Goal: Transaction & Acquisition: Download file/media

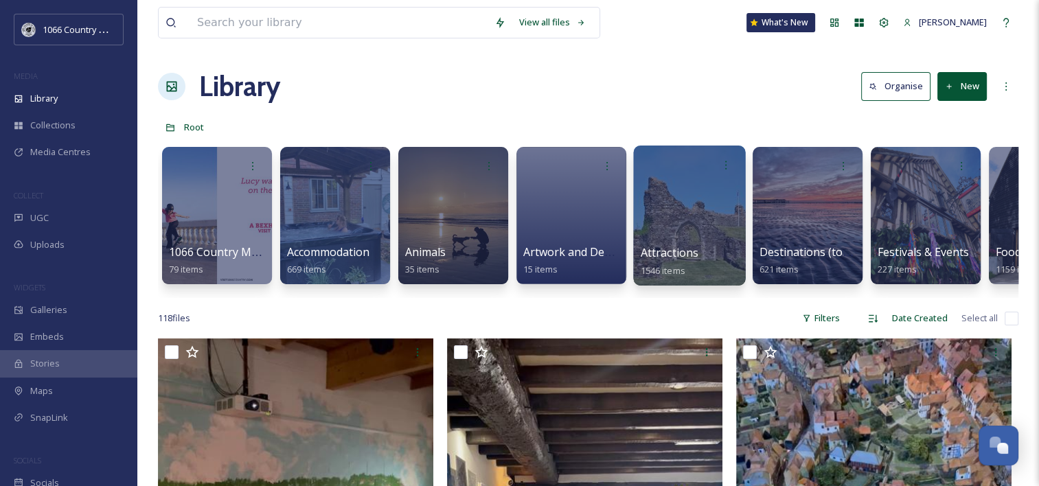
click at [669, 211] on div at bounding box center [689, 216] width 112 height 140
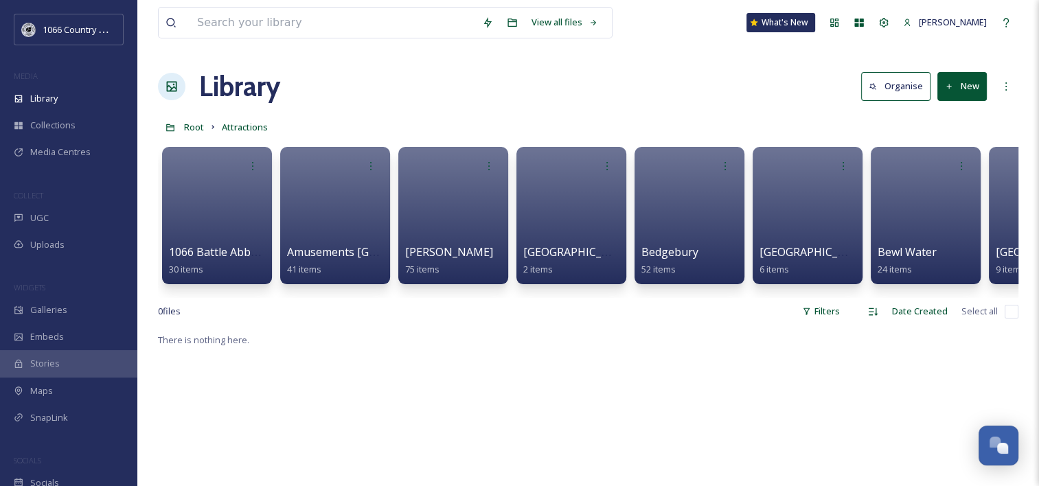
scroll to position [1954, 0]
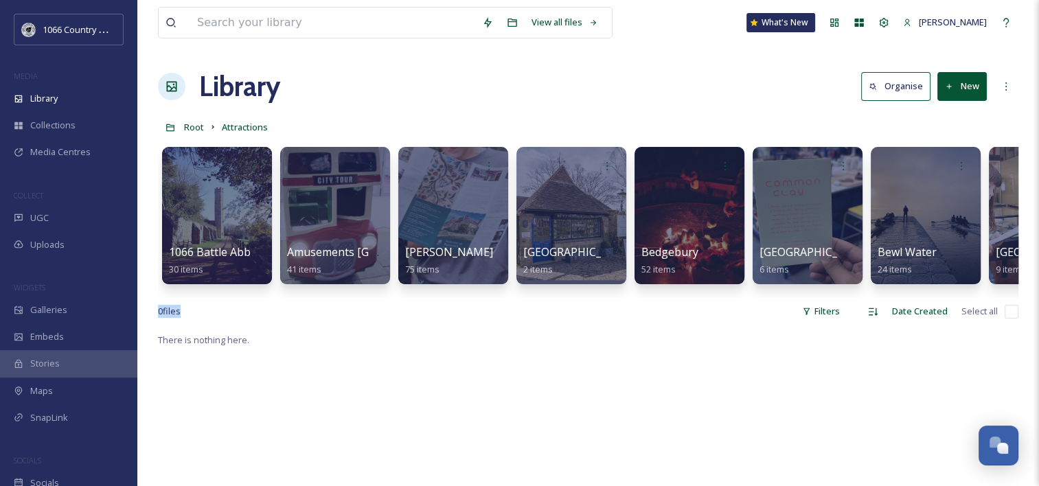
drag, startPoint x: 253, startPoint y: 308, endPoint x: 294, endPoint y: 305, distance: 41.3
click at [294, 305] on div "View all files What's New [PERSON_NAME] Library Organise New Root Attractions Y…" at bounding box center [587, 409] width 901 height 818
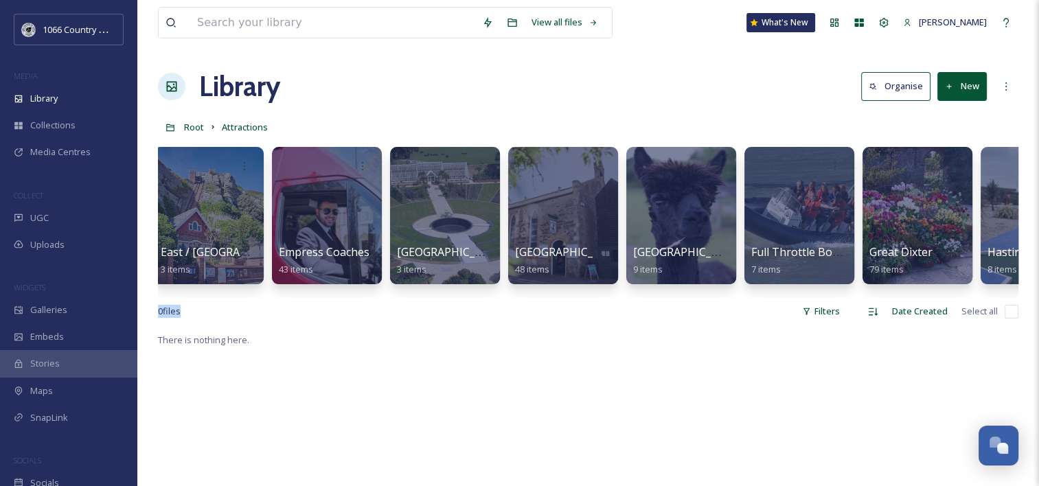
scroll to position [0, 1762]
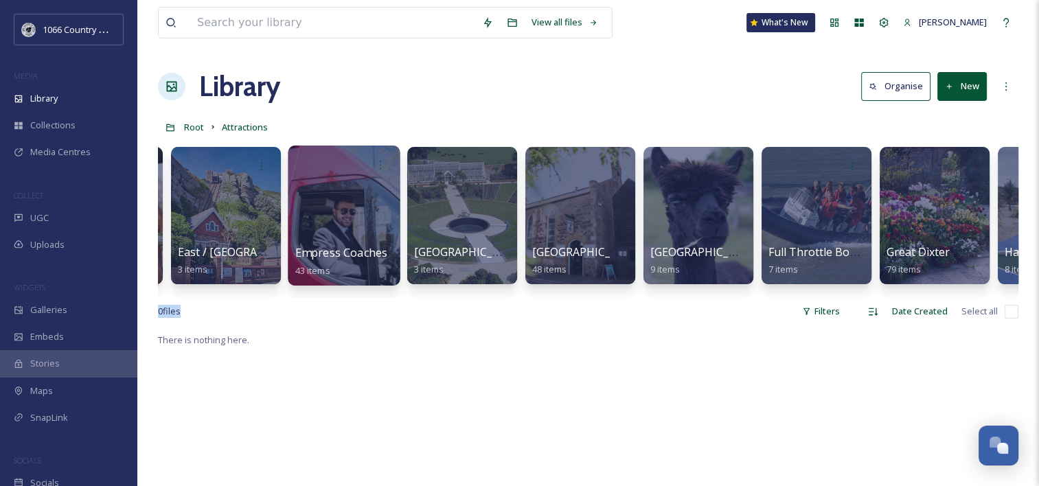
click at [362, 218] on div at bounding box center [344, 216] width 112 height 140
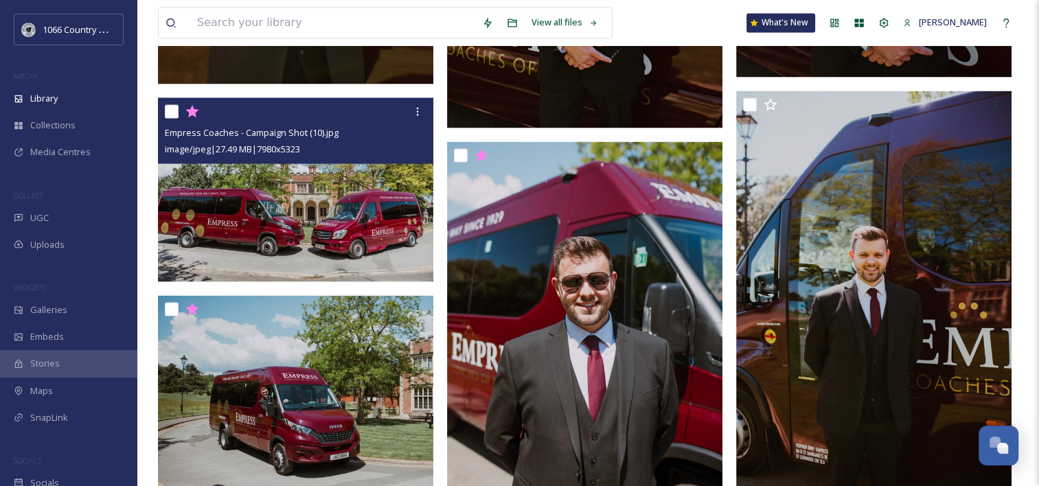
scroll to position [2471, 0]
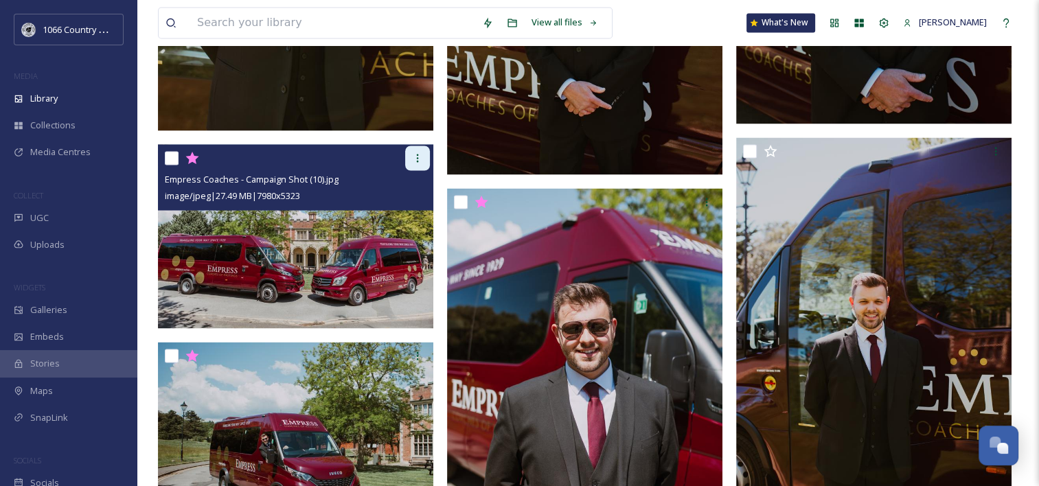
click at [415, 160] on icon at bounding box center [417, 157] width 11 height 11
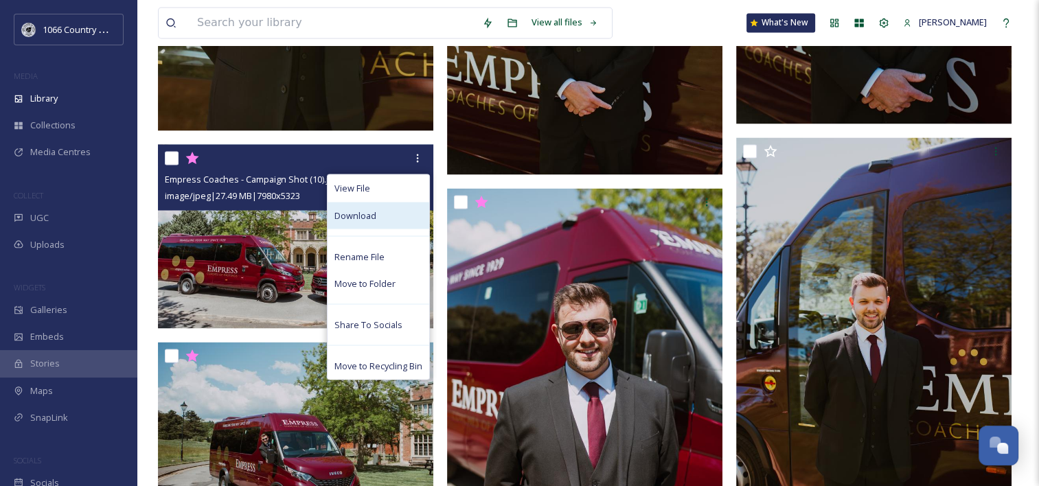
click at [376, 207] on div "Download" at bounding box center [378, 215] width 102 height 27
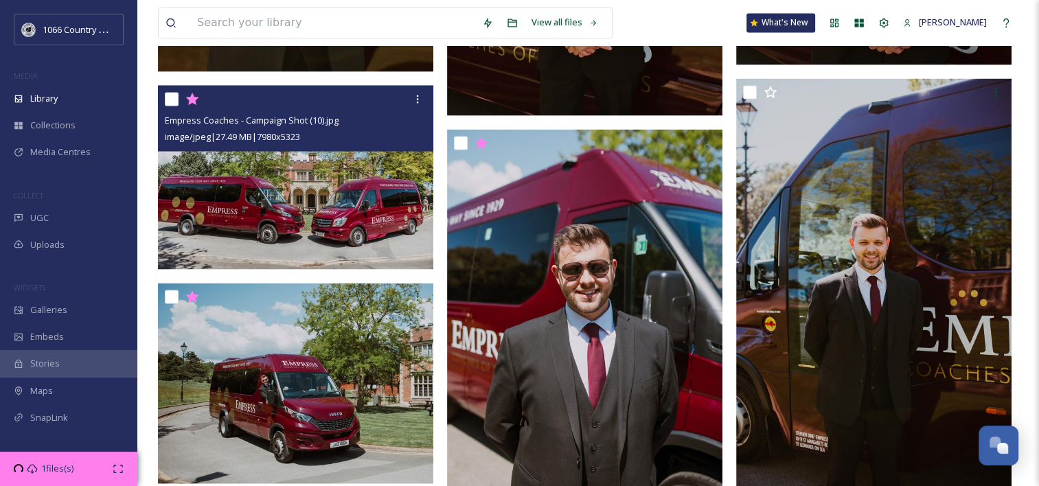
scroll to position [2609, 0]
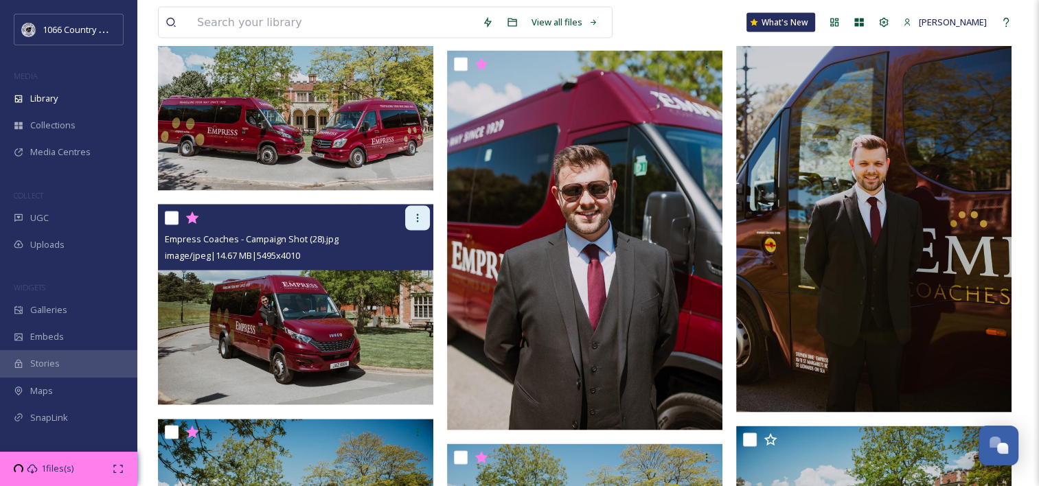
click at [417, 220] on icon at bounding box center [418, 218] width 2 height 8
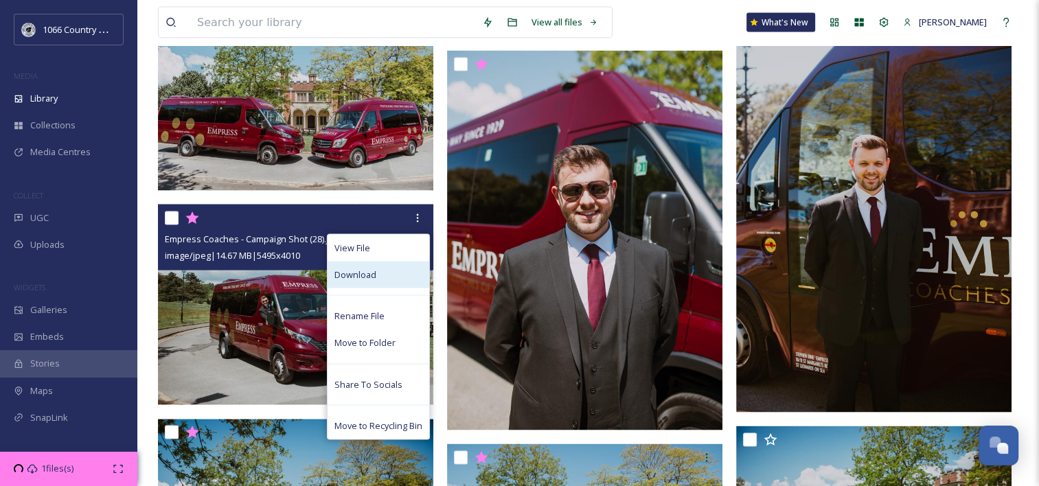
click at [391, 277] on div "Download" at bounding box center [378, 275] width 102 height 27
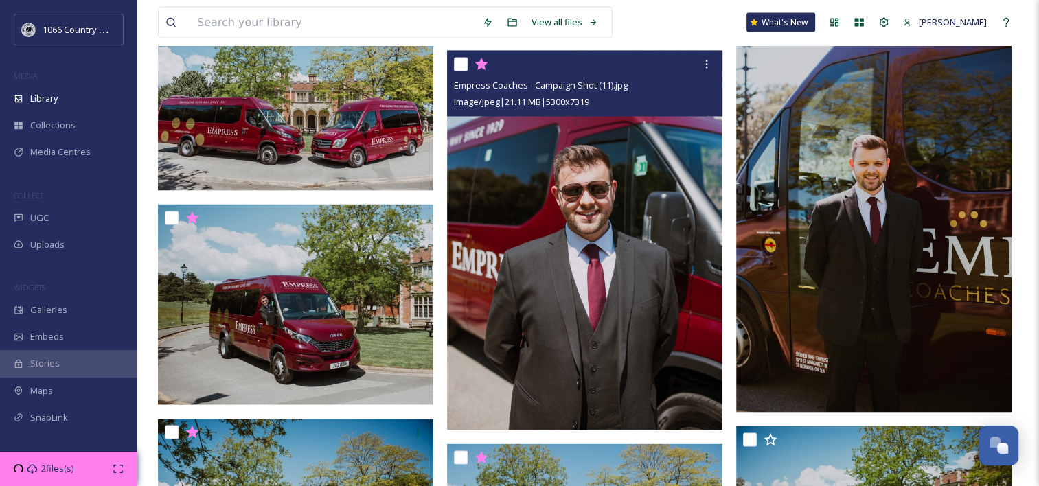
scroll to position [2815, 0]
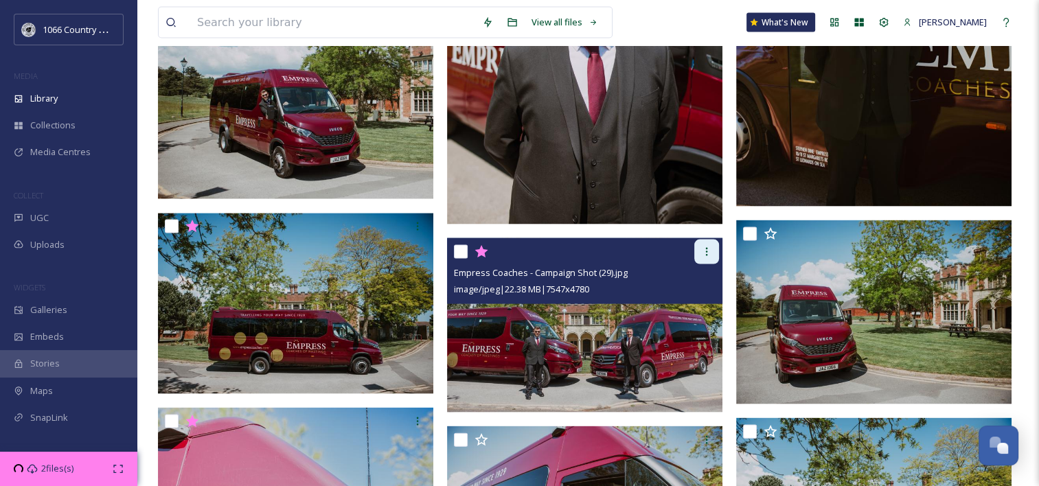
click at [708, 259] on div at bounding box center [706, 252] width 25 height 25
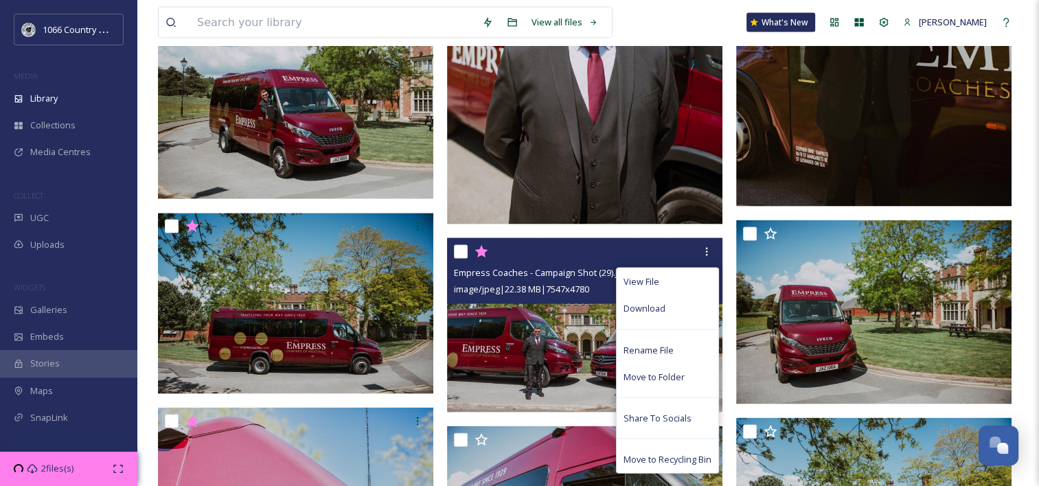
click at [669, 305] on div "Download" at bounding box center [667, 308] width 102 height 27
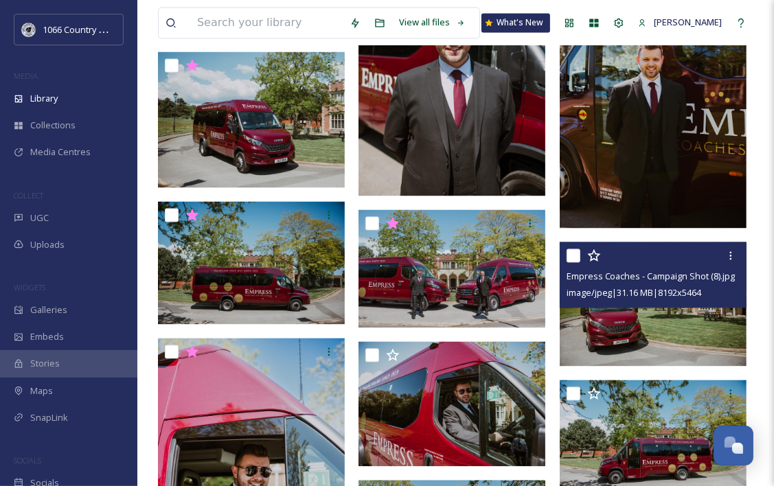
scroll to position [1944, 0]
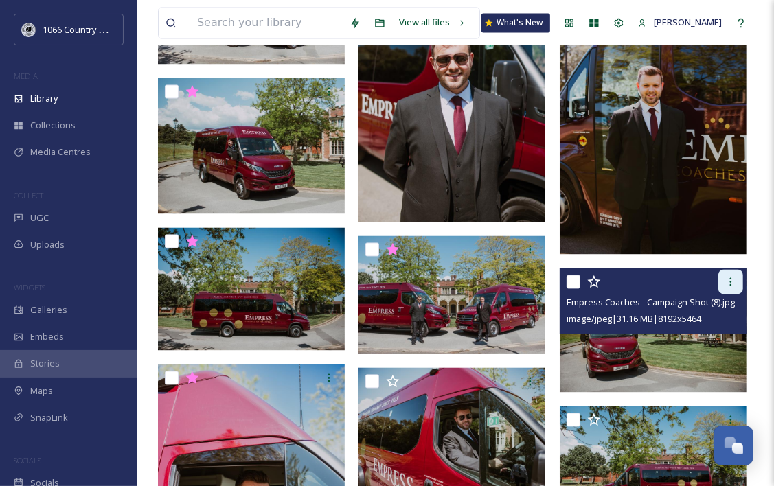
click at [733, 278] on icon at bounding box center [730, 281] width 11 height 11
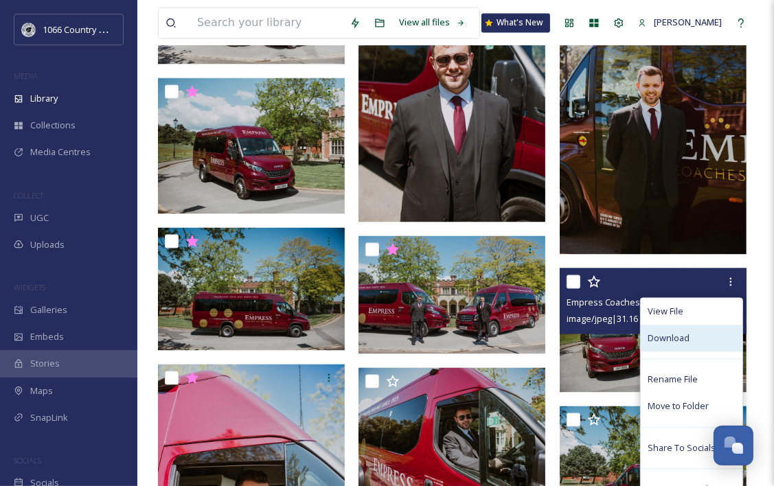
click at [668, 336] on span "Download" at bounding box center [668, 338] width 42 height 13
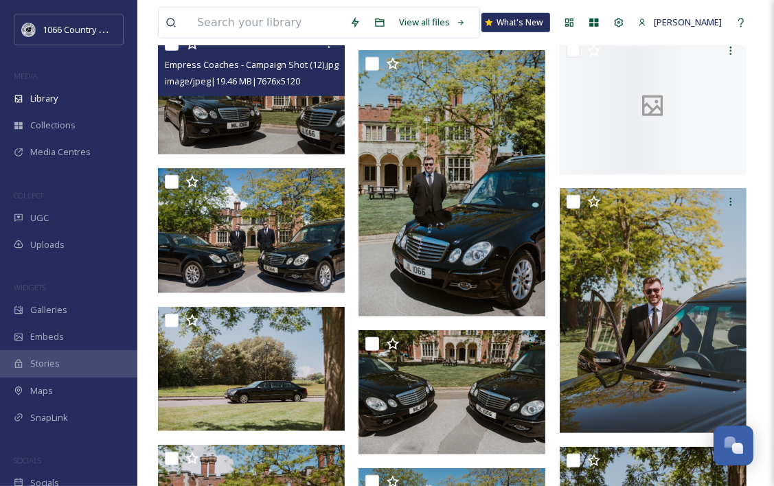
scroll to position [640, 0]
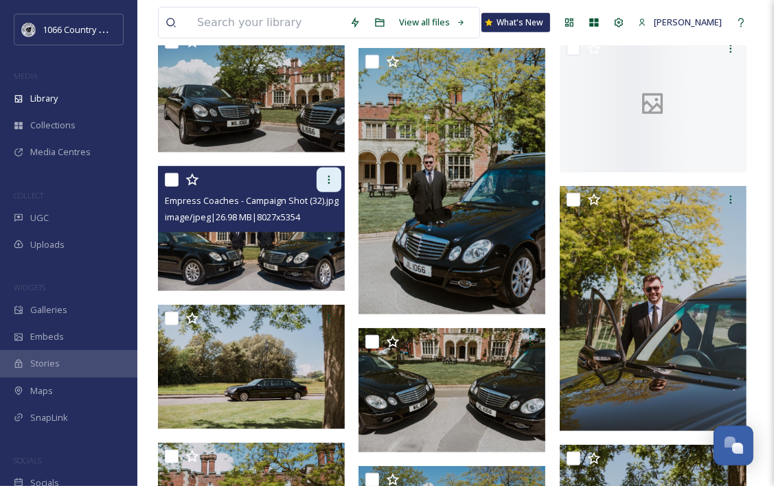
click at [330, 184] on icon at bounding box center [328, 179] width 11 height 11
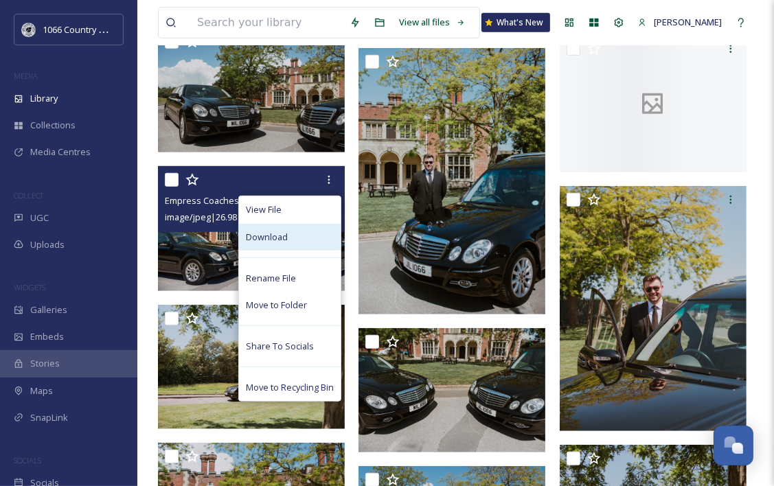
click at [270, 242] on span "Download" at bounding box center [267, 237] width 42 height 13
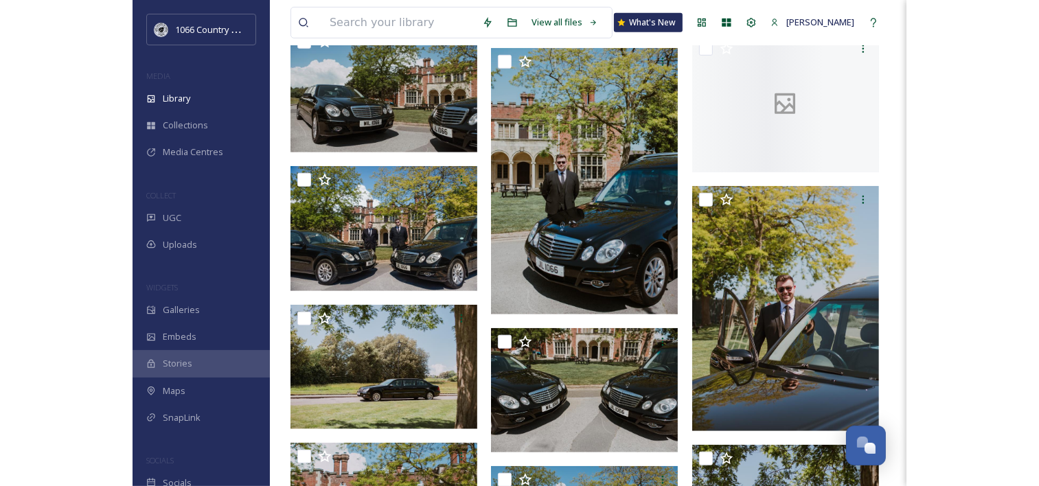
scroll to position [791, 0]
